Goal: Task Accomplishment & Management: Use online tool/utility

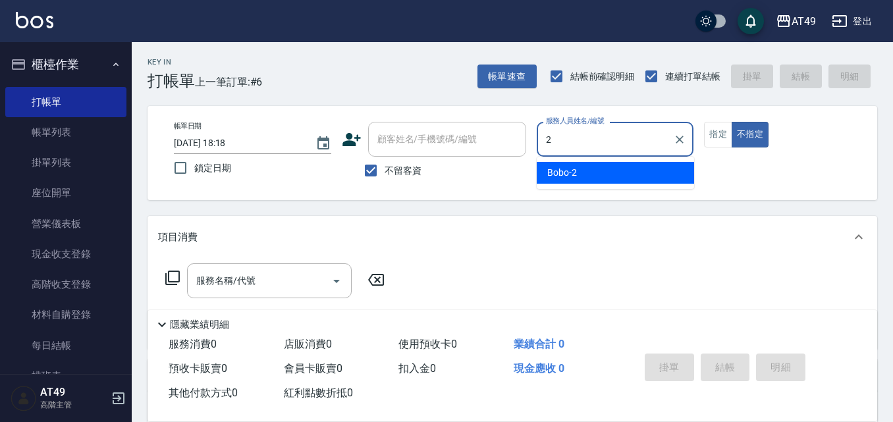
type input "2"
type button "false"
type input "Bobo-2"
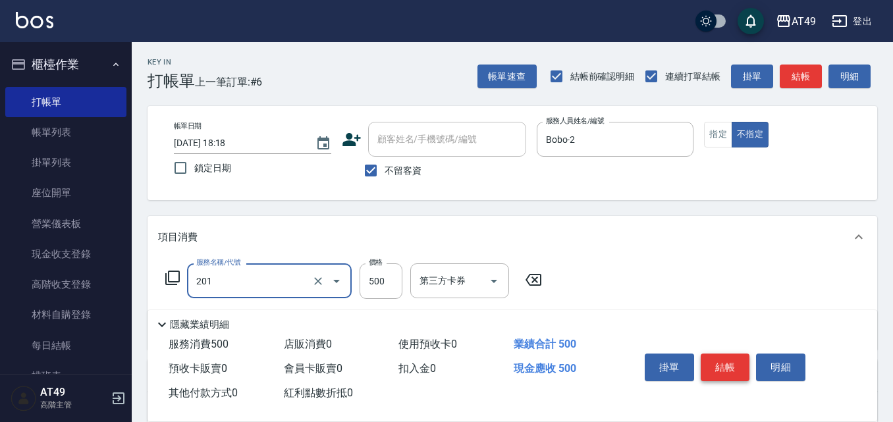
type input "精緻剪髮(201)"
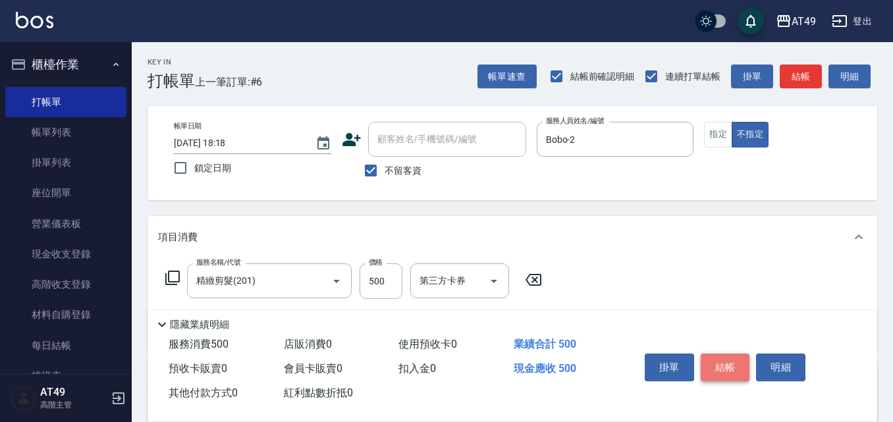
click at [736, 366] on button "結帳" at bounding box center [725, 368] width 49 height 28
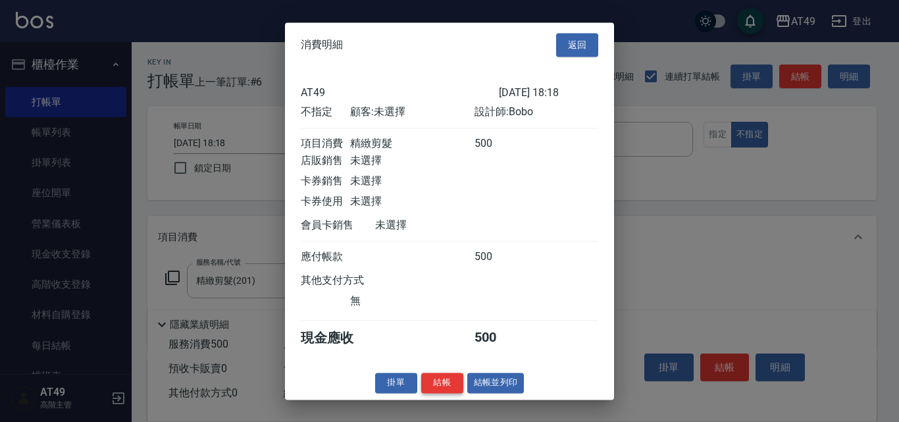
click at [423, 390] on button "結帳" at bounding box center [442, 383] width 42 height 20
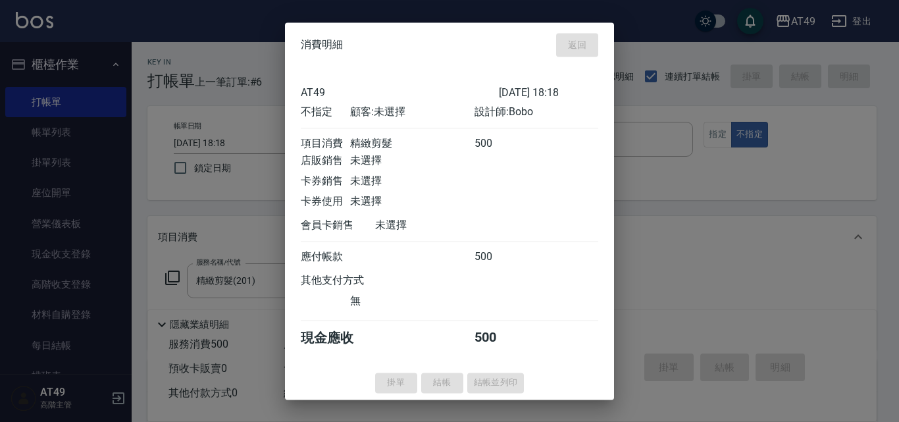
type input "[DATE] 20:34"
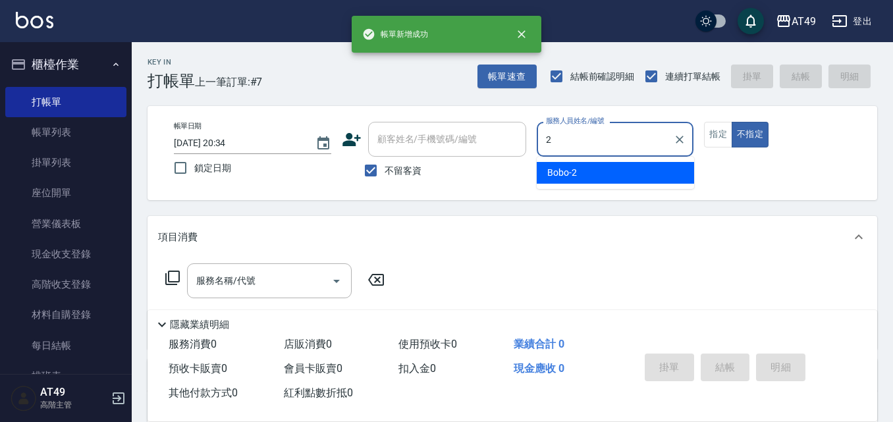
type input "Bobo-2"
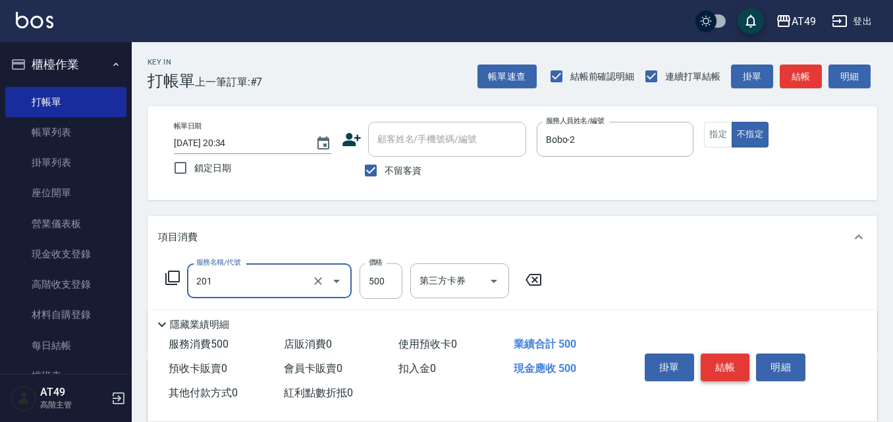
type input "精緻剪髮(201)"
click at [735, 369] on button "結帳" at bounding box center [725, 368] width 49 height 28
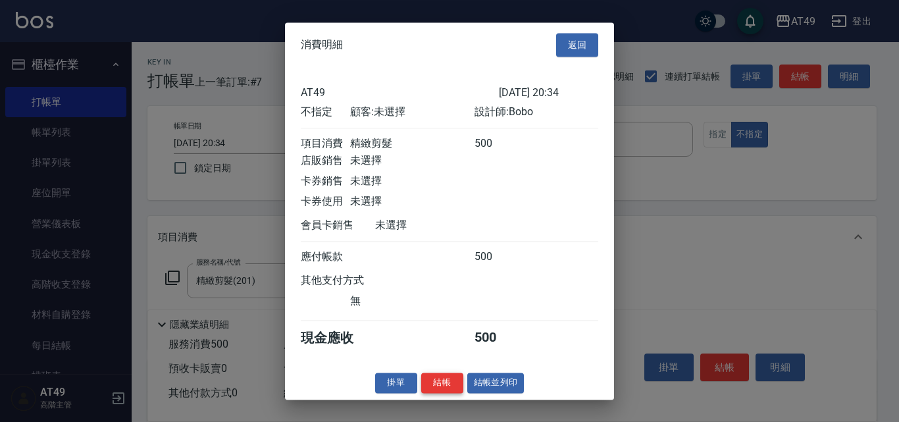
click at [452, 391] on button "結帳" at bounding box center [442, 383] width 42 height 20
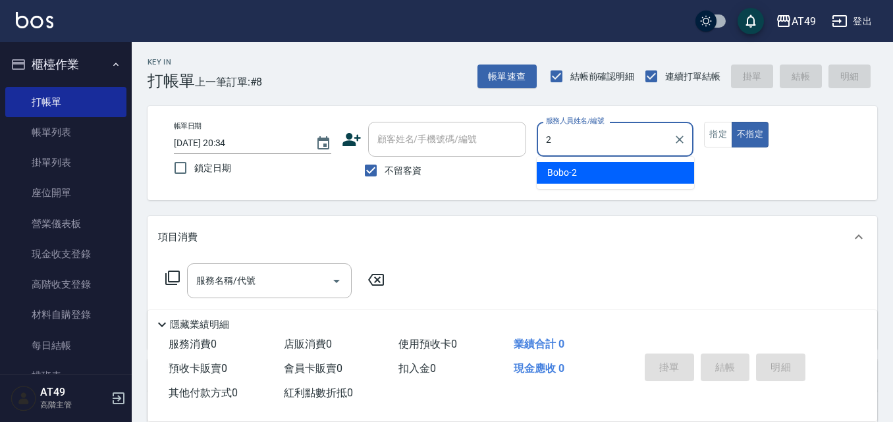
type input "Bobo-2"
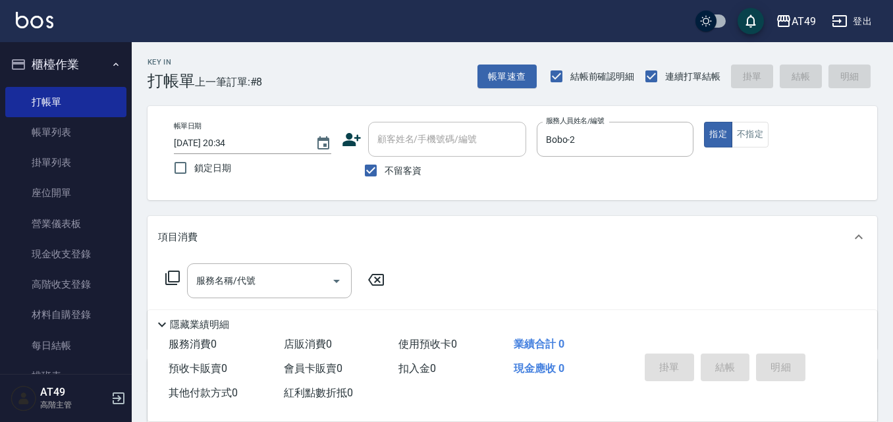
click at [396, 166] on span "不留客資" at bounding box center [403, 171] width 37 height 14
click at [385, 166] on input "不留客資" at bounding box center [371, 171] width 28 height 28
checkbox input "false"
click at [412, 148] on input "顧客姓名/手機號碼/編號" at bounding box center [437, 139] width 126 height 23
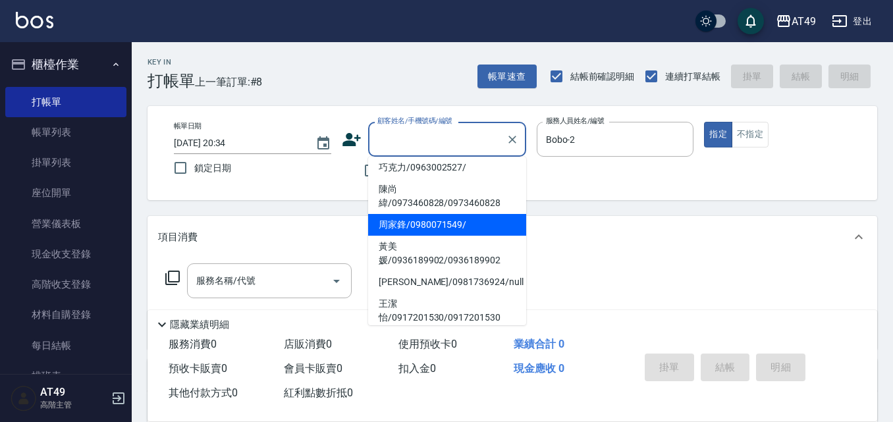
scroll to position [395, 0]
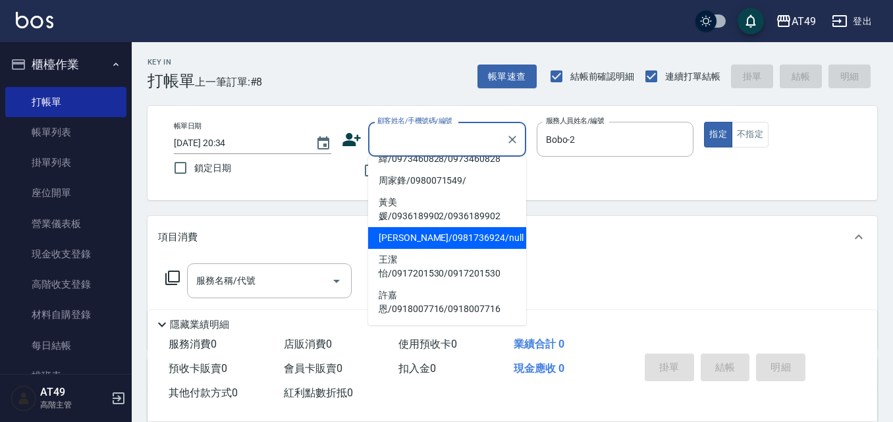
click at [425, 249] on li "[PERSON_NAME]/0981736924/null" at bounding box center [447, 238] width 158 height 22
type input "[PERSON_NAME]/0981736924/null"
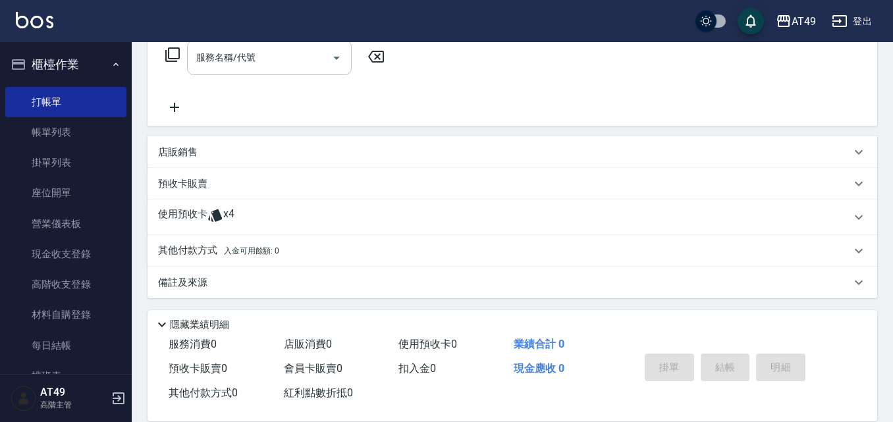
scroll to position [226, 0]
click at [194, 215] on p "使用預收卡" at bounding box center [182, 215] width 49 height 20
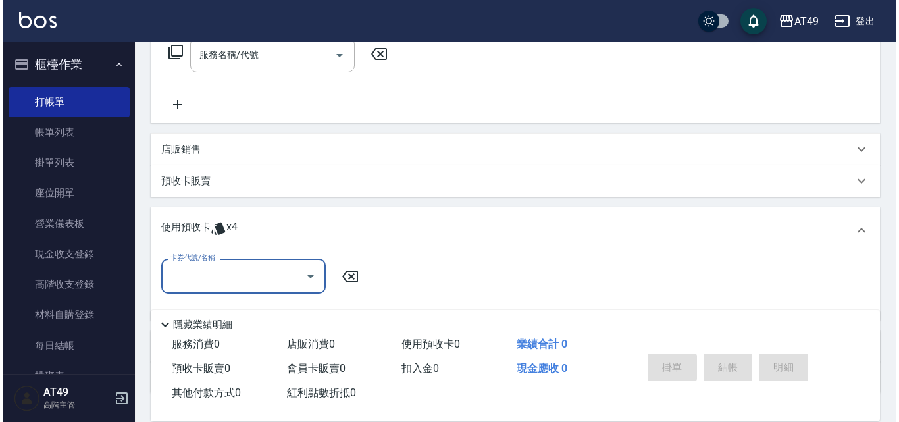
scroll to position [0, 0]
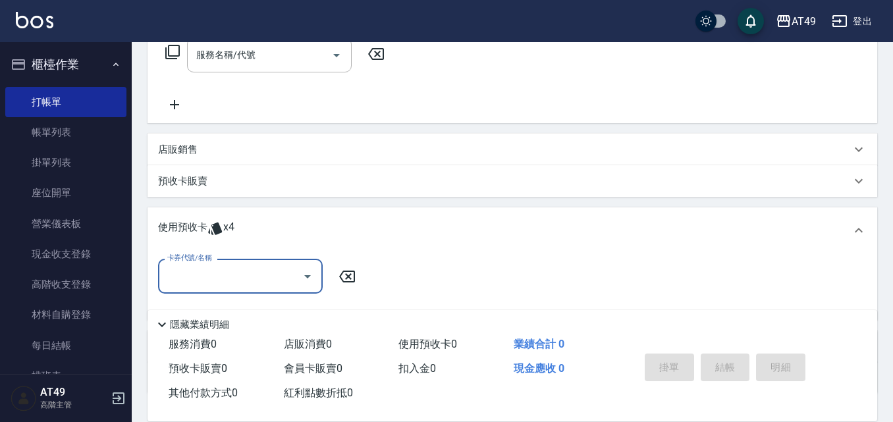
click at [225, 269] on input "卡券代號/名稱" at bounding box center [230, 276] width 133 height 23
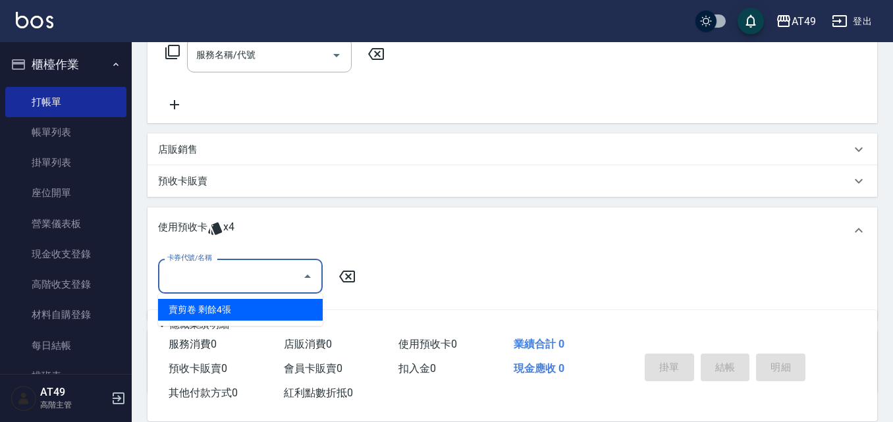
click at [235, 300] on div "賣剪卷 剩餘4張" at bounding box center [240, 310] width 165 height 22
type input "賣剪卷"
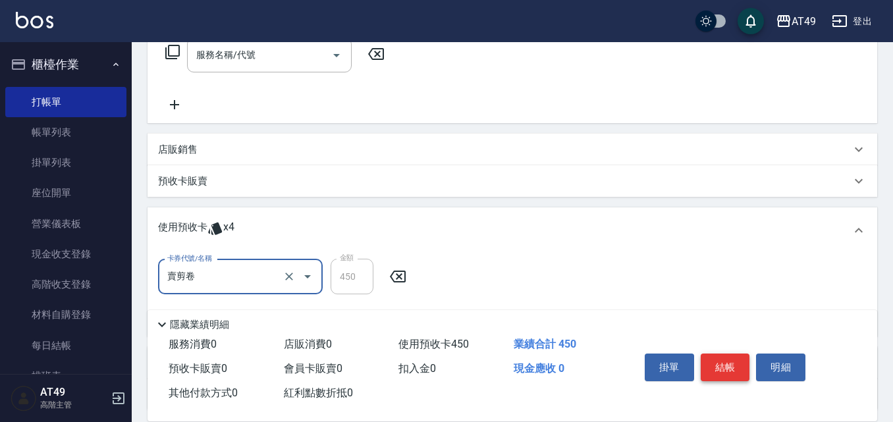
click at [721, 359] on button "結帳" at bounding box center [725, 368] width 49 height 28
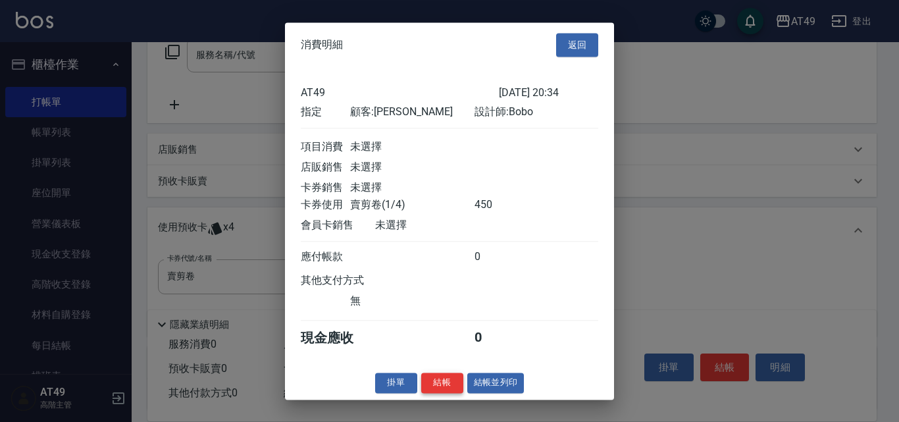
click at [425, 389] on button "結帳" at bounding box center [442, 383] width 42 height 20
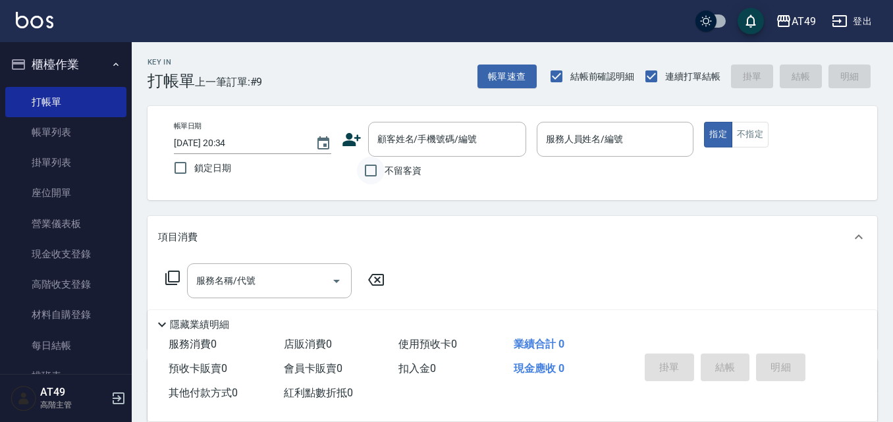
click at [384, 170] on input "不留客資" at bounding box center [371, 171] width 28 height 28
checkbox input "true"
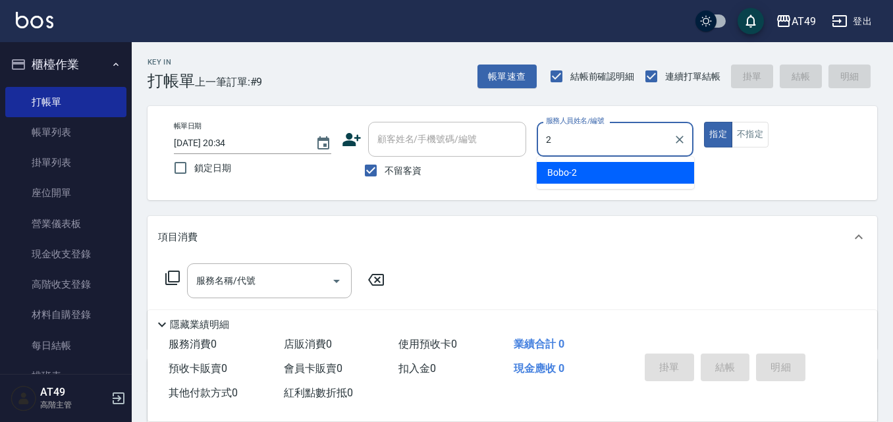
type input "Bobo-2"
type button "true"
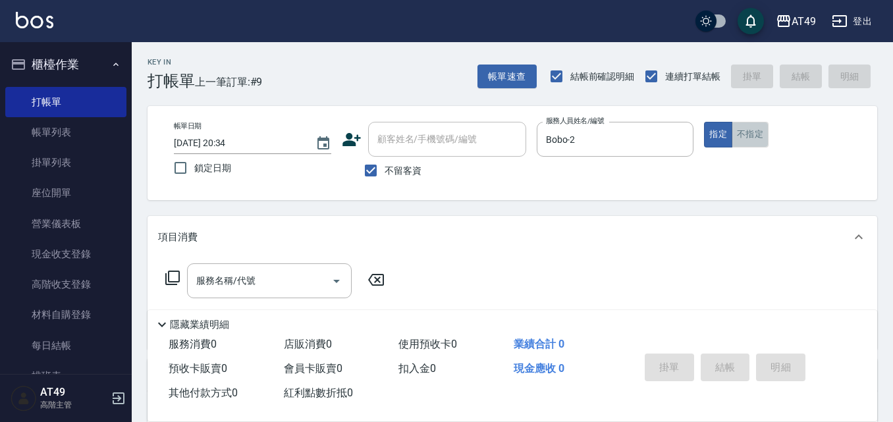
click at [761, 144] on button "不指定" at bounding box center [750, 135] width 37 height 26
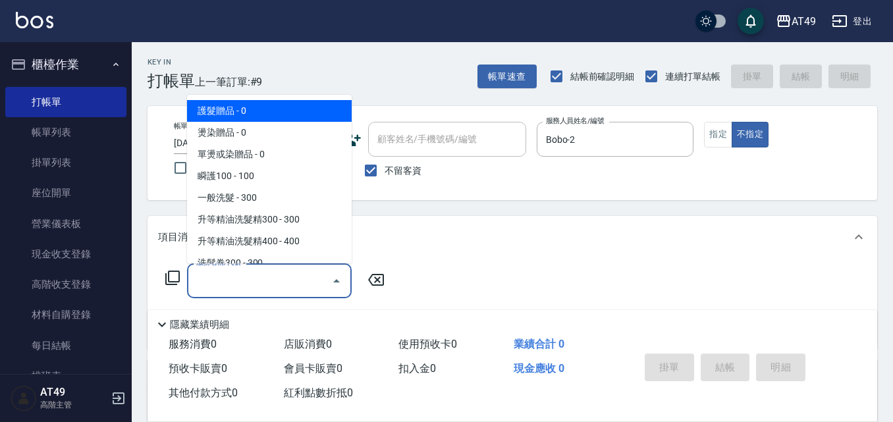
click at [264, 271] on input "服務名稱/代號" at bounding box center [259, 280] width 133 height 23
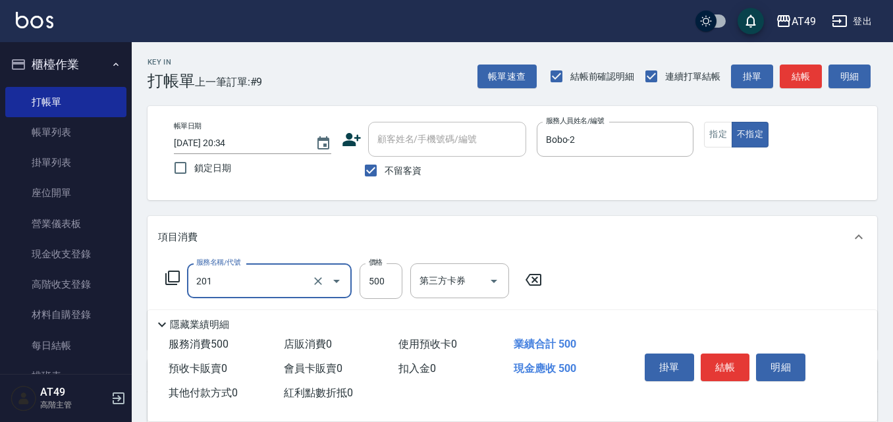
type input "精緻剪髮(201)"
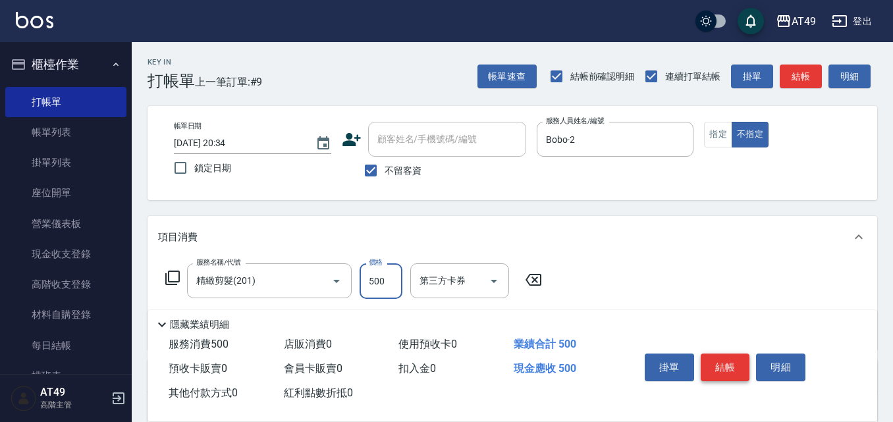
click at [728, 358] on button "結帳" at bounding box center [725, 368] width 49 height 28
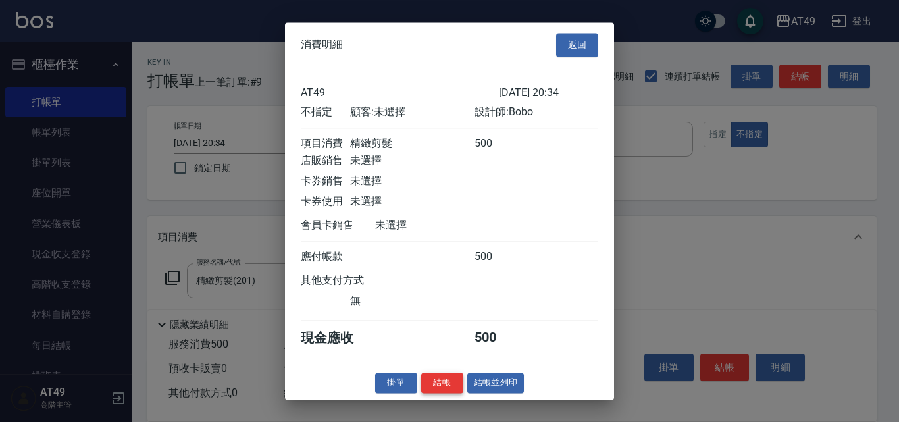
click at [421, 387] on button "結帳" at bounding box center [442, 383] width 42 height 20
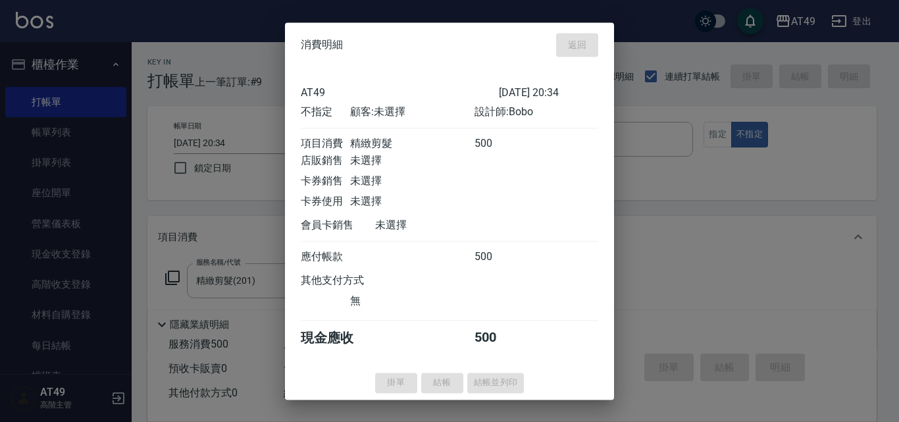
type input "[DATE] 20:35"
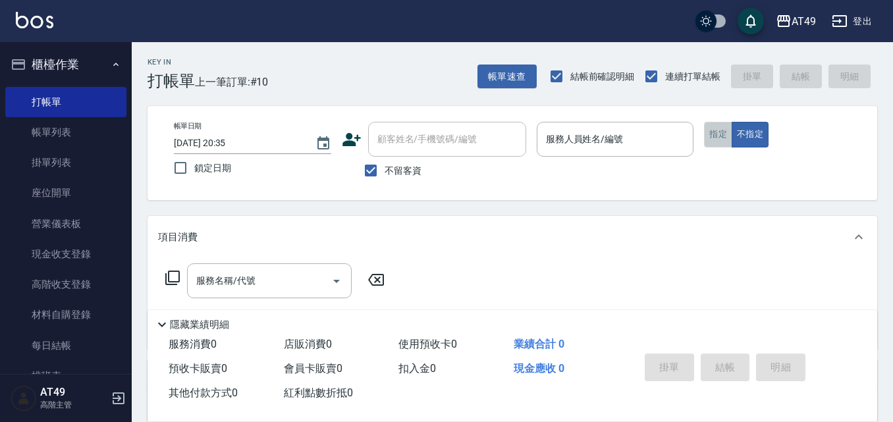
click at [712, 136] on button "指定" at bounding box center [718, 135] width 28 height 26
click at [508, 80] on button "帳單速查" at bounding box center [506, 77] width 59 height 24
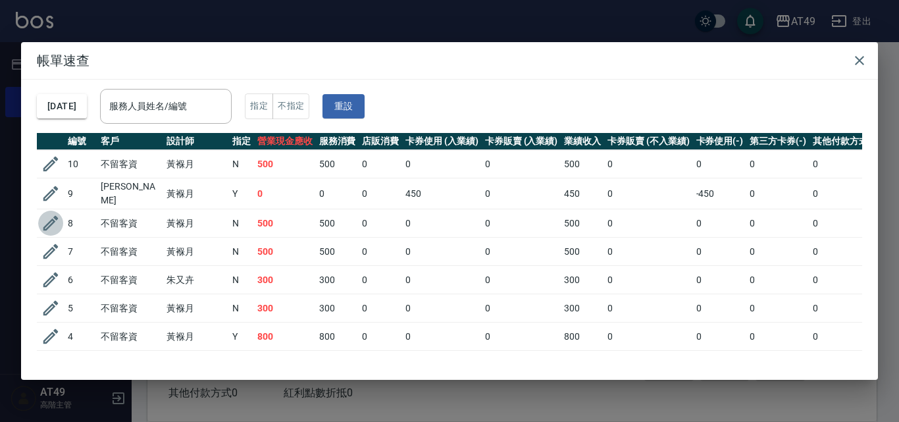
click at [55, 221] on icon "button" at bounding box center [51, 223] width 20 height 20
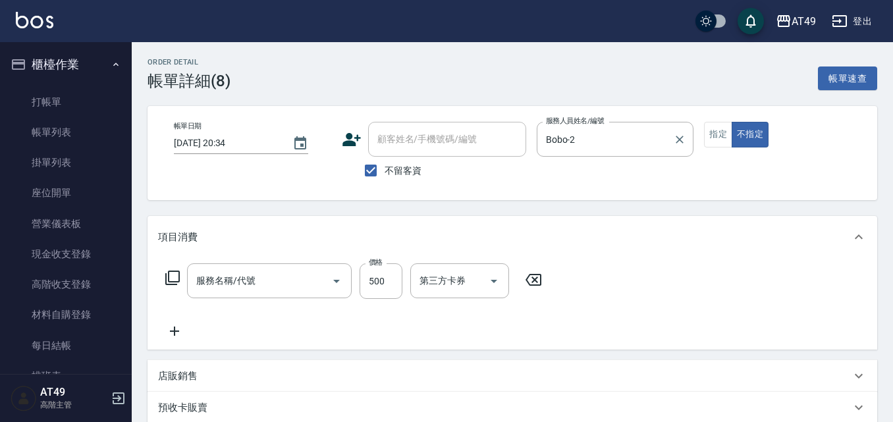
type input "[DATE] 20:34"
checkbox input "true"
type input "Bobo-2"
type input "精緻剪髮(201)"
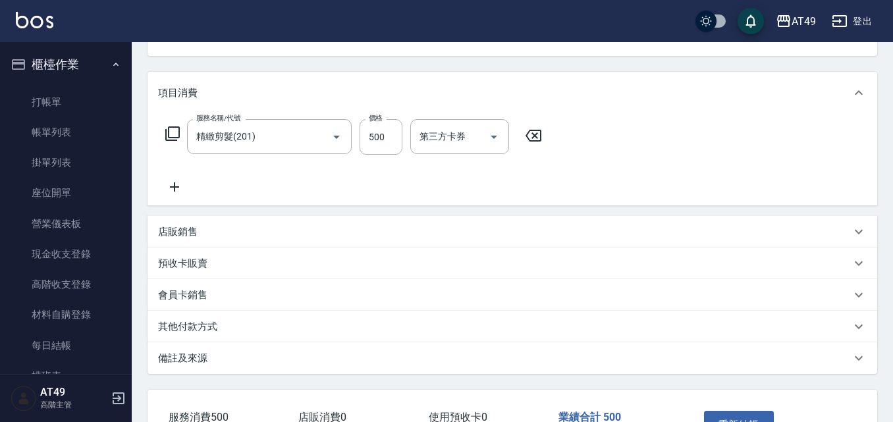
scroll to position [238, 0]
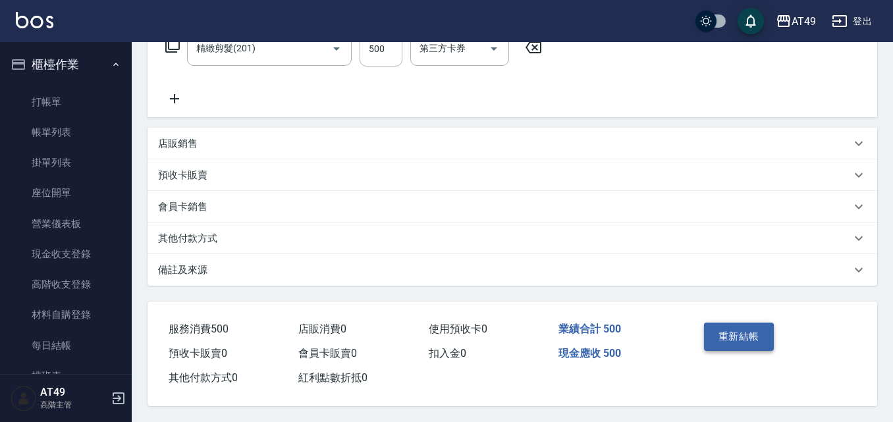
click at [744, 334] on button "重新結帳" at bounding box center [739, 337] width 70 height 28
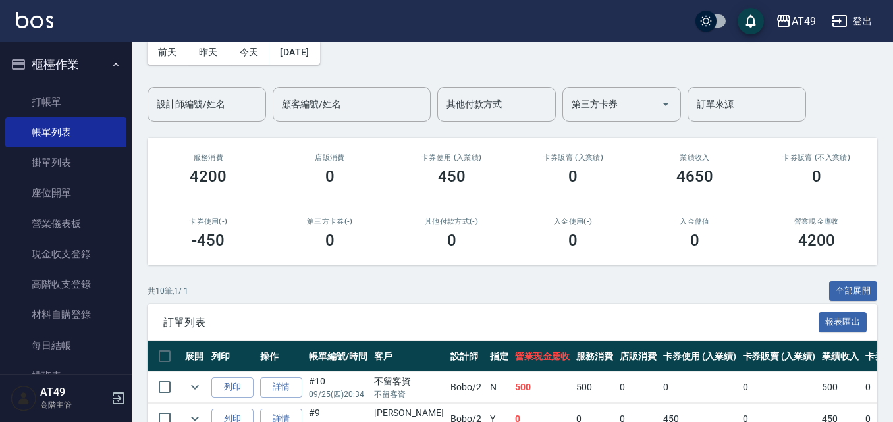
scroll to position [329, 0]
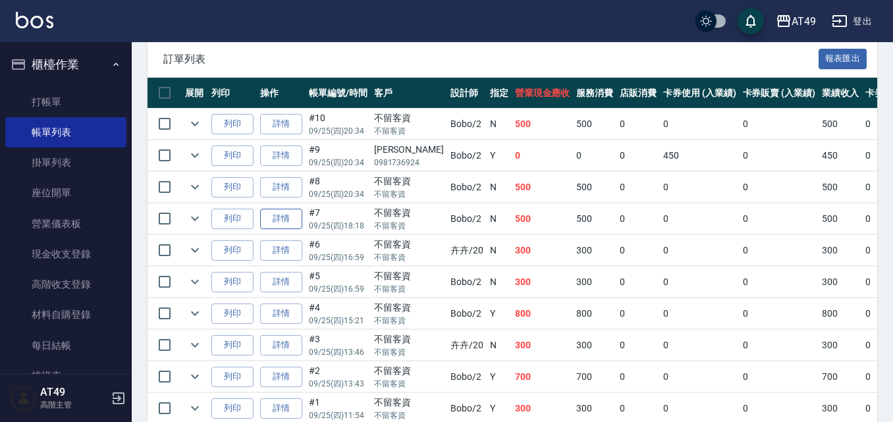
click at [290, 219] on link "詳情" at bounding box center [281, 219] width 42 height 20
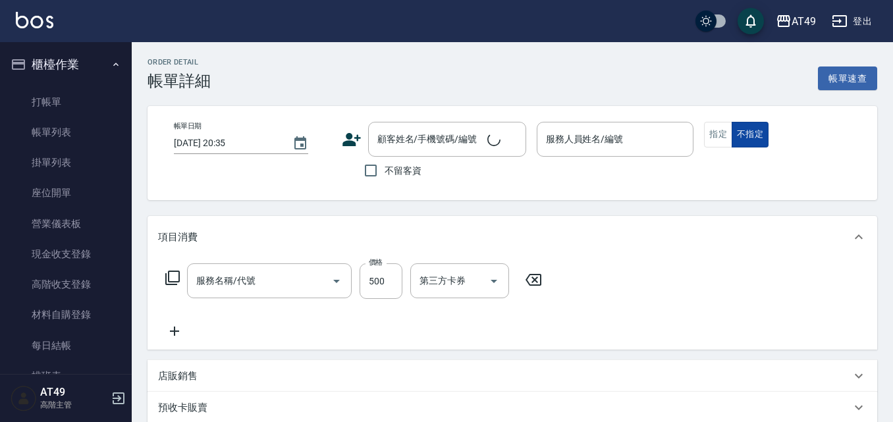
type input "[DATE] 18:18"
checkbox input "true"
type input "Bobo-2"
type input "精緻剪髮(201)"
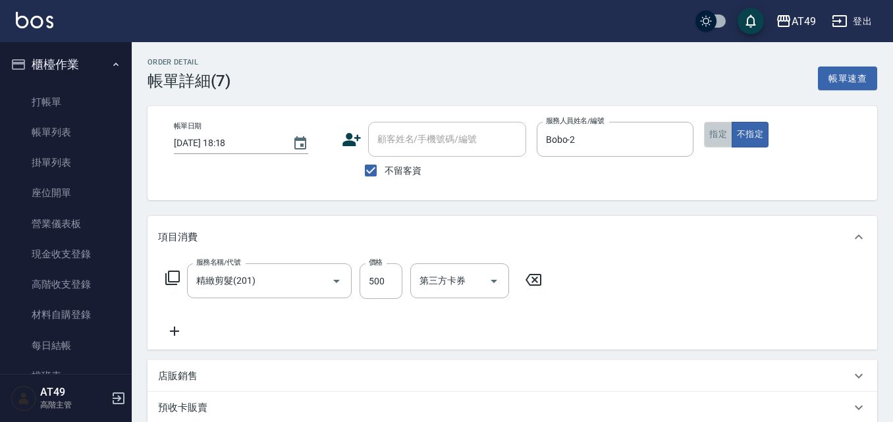
click at [720, 134] on button "指定" at bounding box center [718, 135] width 28 height 26
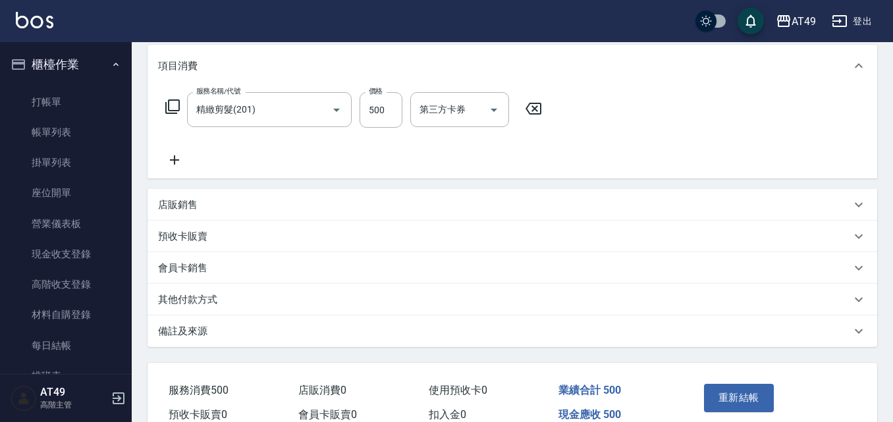
scroll to position [238, 0]
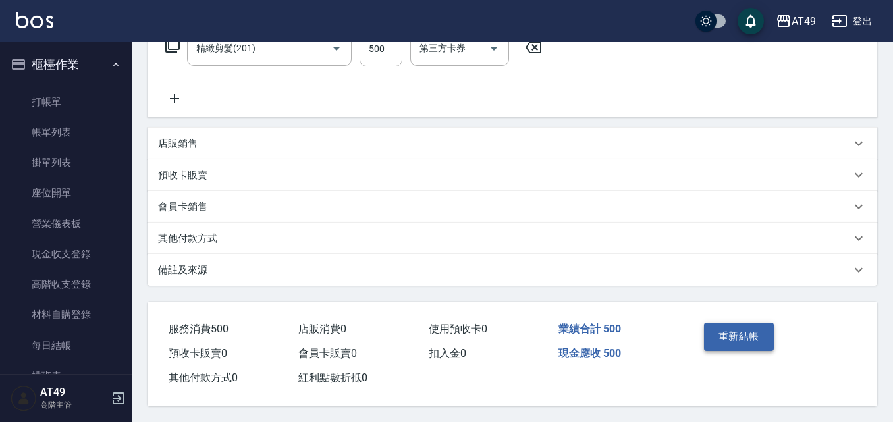
click at [729, 328] on button "重新結帳" at bounding box center [739, 337] width 70 height 28
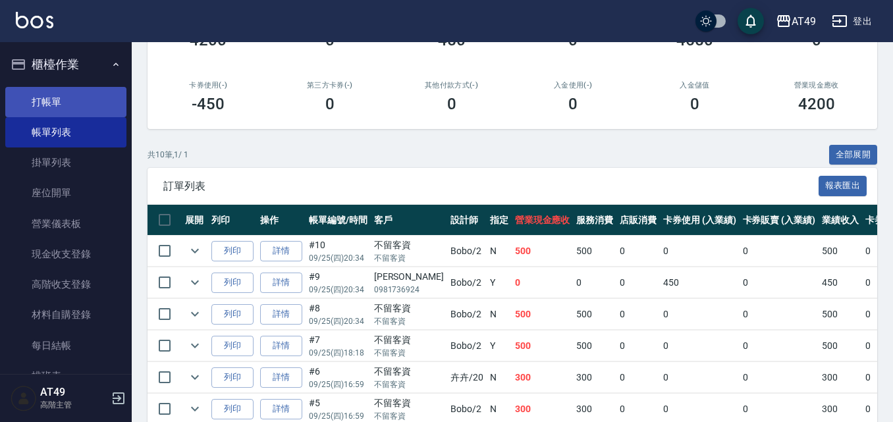
scroll to position [64, 0]
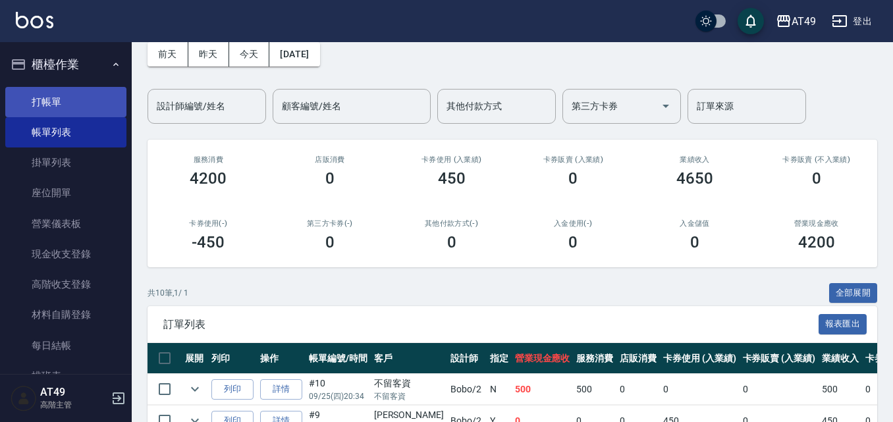
click at [84, 97] on link "打帳單" at bounding box center [65, 102] width 121 height 30
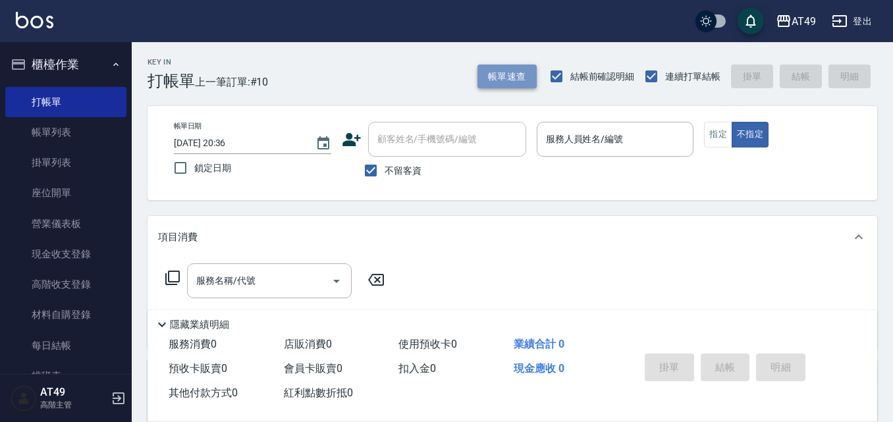
click at [510, 76] on button "帳單速查" at bounding box center [506, 77] width 59 height 24
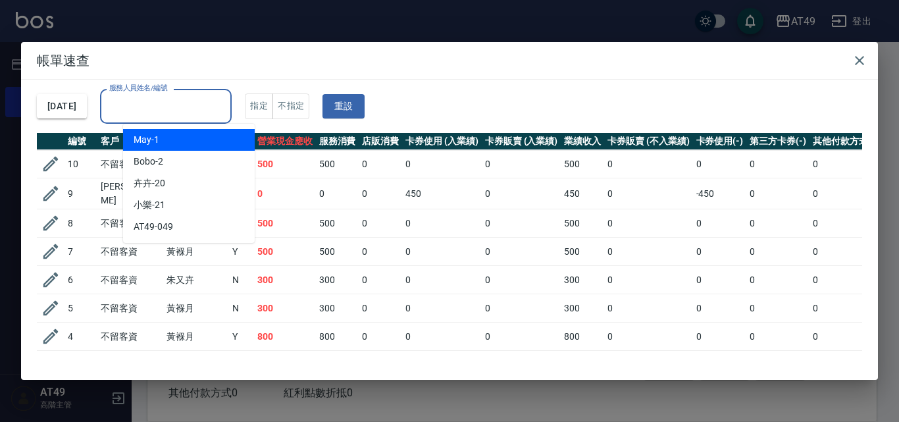
click at [190, 114] on input "服務人員姓名/編號" at bounding box center [166, 106] width 120 height 23
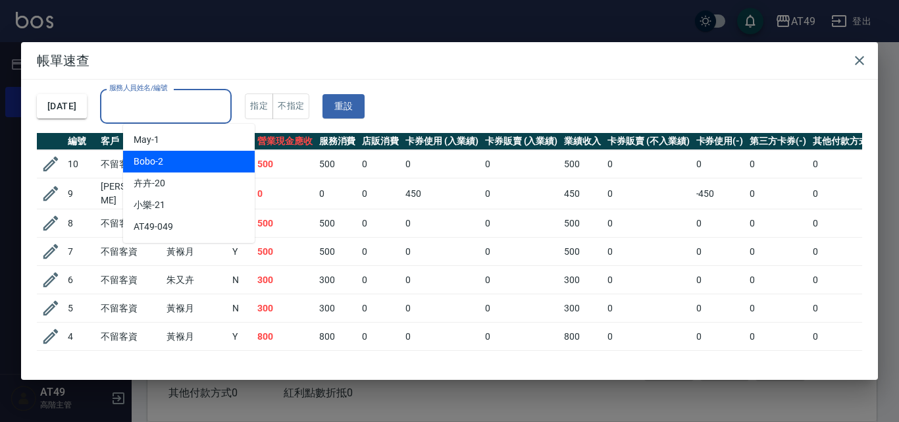
click at [186, 167] on div "Bobo -2" at bounding box center [189, 162] width 132 height 22
type input "Bobo-2"
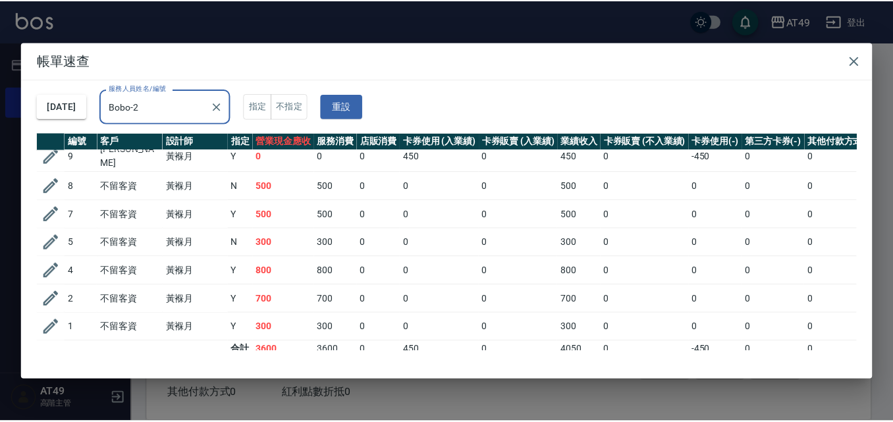
scroll to position [52, 0]
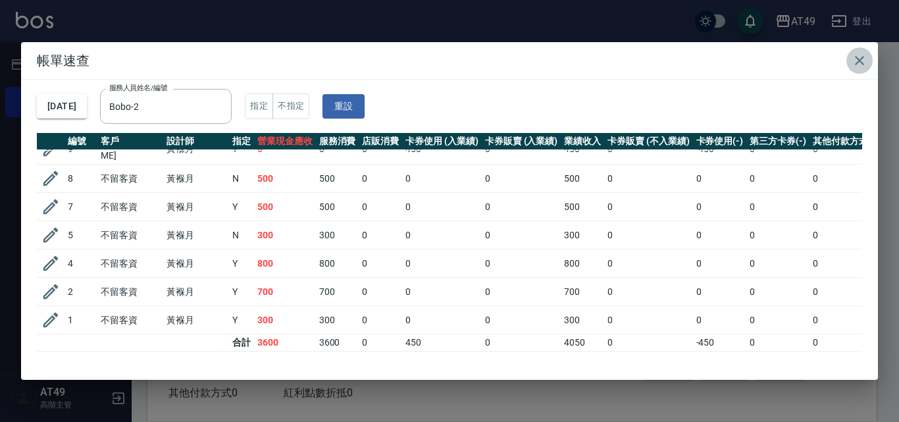
click at [859, 61] on icon "button" at bounding box center [859, 60] width 9 height 9
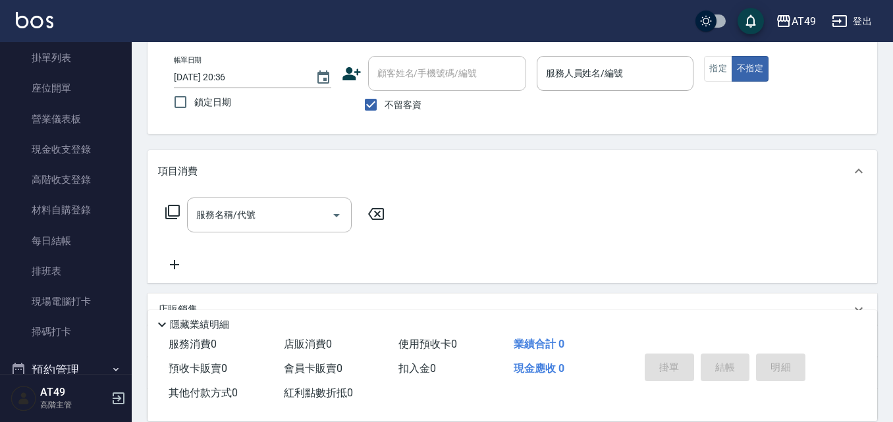
scroll to position [198, 0]
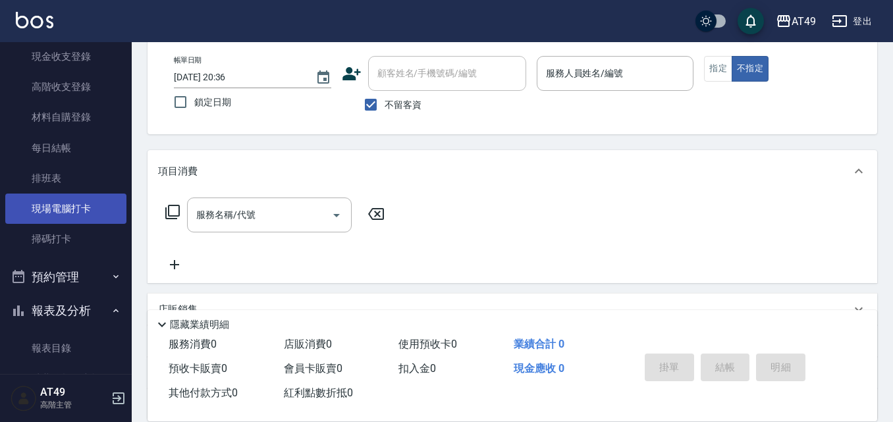
click at [65, 215] on link "現場電腦打卡" at bounding box center [65, 209] width 121 height 30
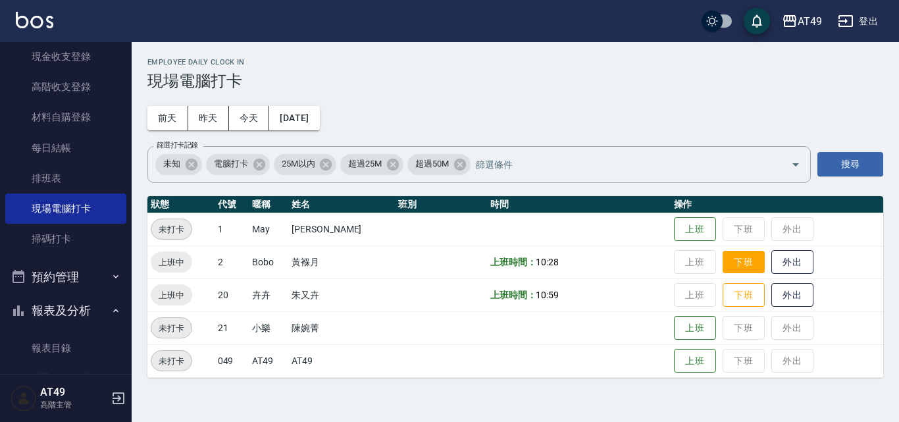
click at [745, 257] on button "下班" at bounding box center [744, 262] width 42 height 23
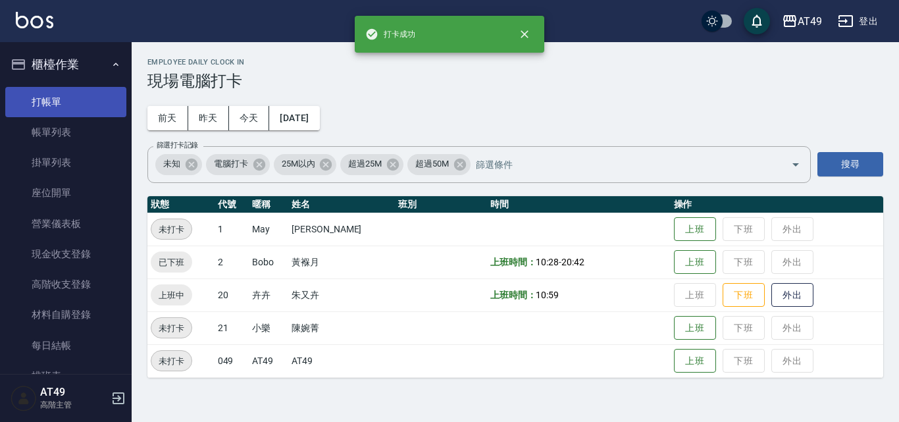
click at [70, 99] on link "打帳單" at bounding box center [65, 102] width 121 height 30
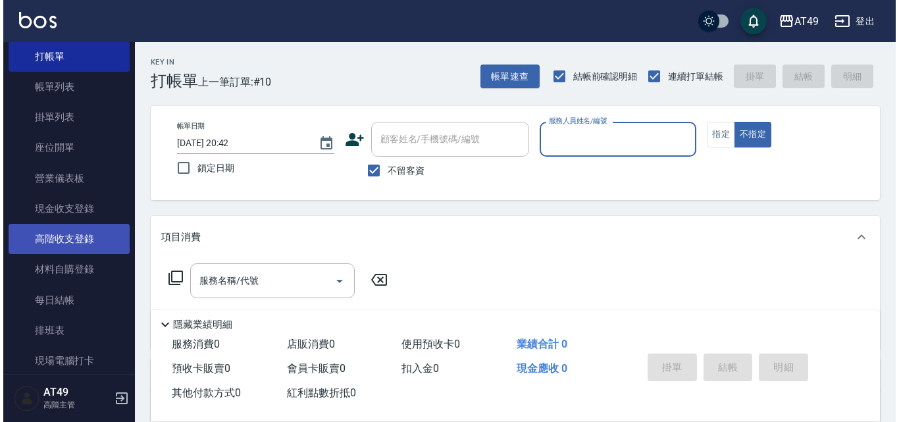
scroll to position [66, 0]
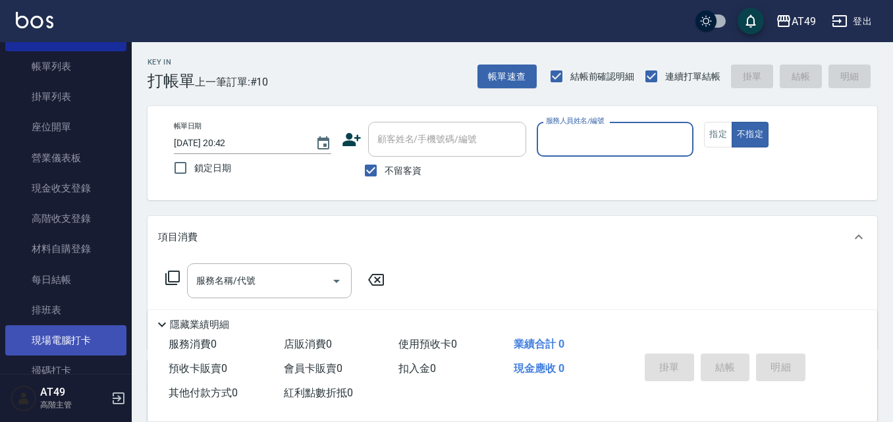
click at [86, 344] on link "現場電腦打卡" at bounding box center [65, 340] width 121 height 30
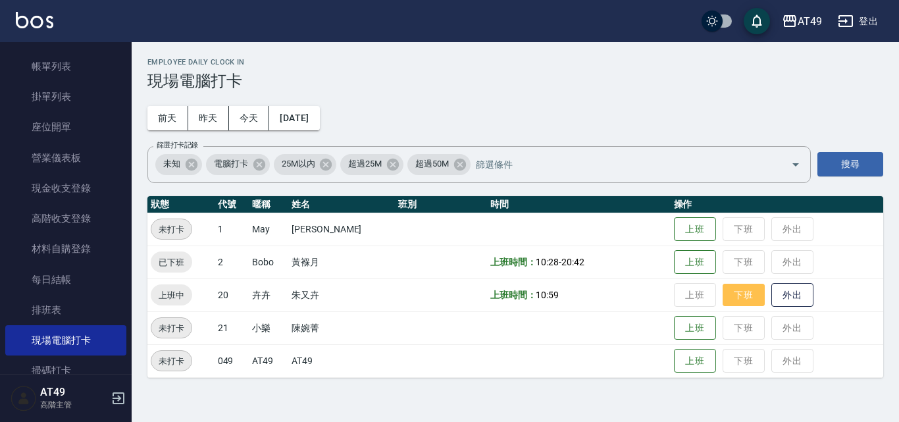
click at [745, 300] on button "下班" at bounding box center [744, 295] width 42 height 23
